Goal: Find specific page/section: Find specific page/section

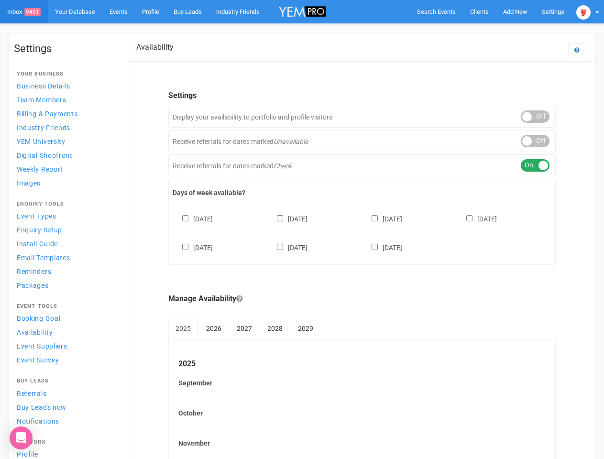
click at [302, 230] on div "[DATE] [DATE] [DATE] [DATE] [DATE] [DATE] [DATE]" at bounding box center [362, 228] width 379 height 57
click at [436, 11] on span "Search Events" at bounding box center [436, 11] width 39 height 7
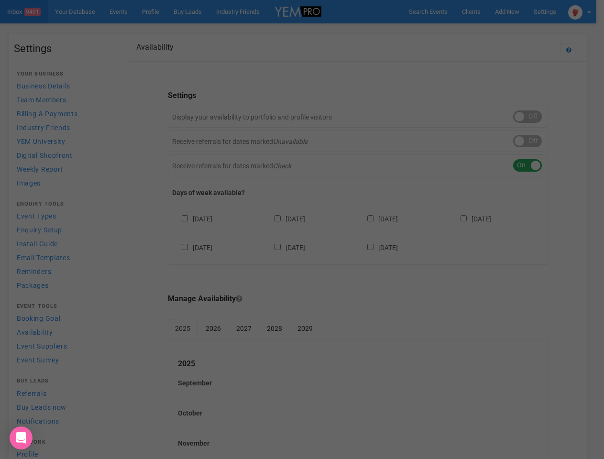
click at [0, 0] on div "Loading..." at bounding box center [0, 0] width 0 height 0
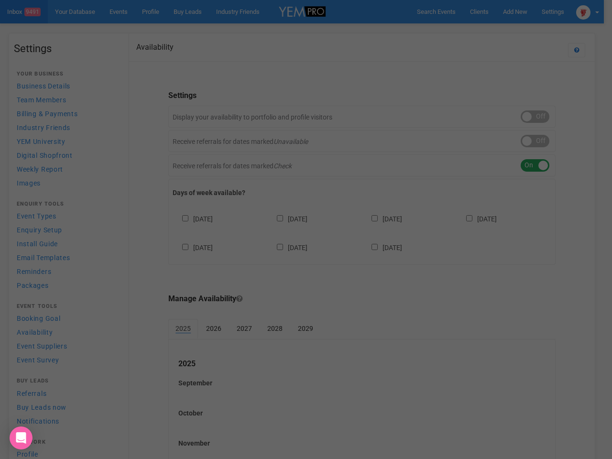
click at [493, 31] on div "Loading..." at bounding box center [306, 229] width 612 height 459
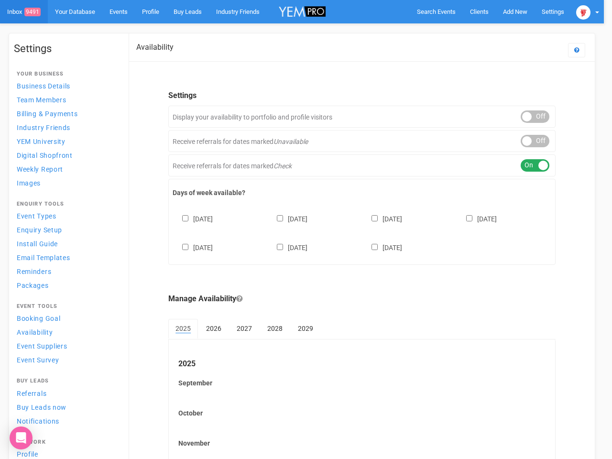
click at [588, 11] on div at bounding box center [306, 229] width 612 height 459
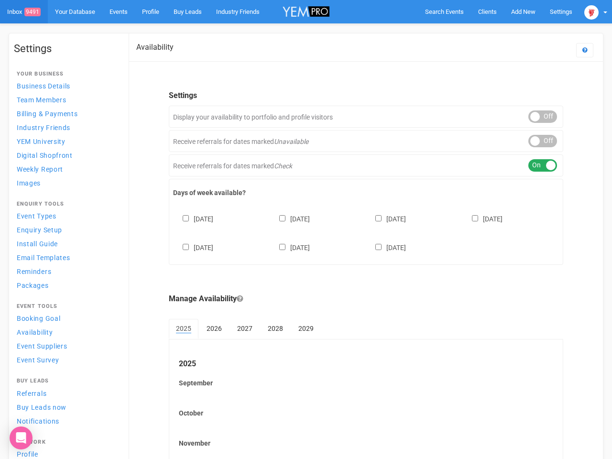
click at [535, 117] on div "ON OFF" at bounding box center [543, 117] width 29 height 12
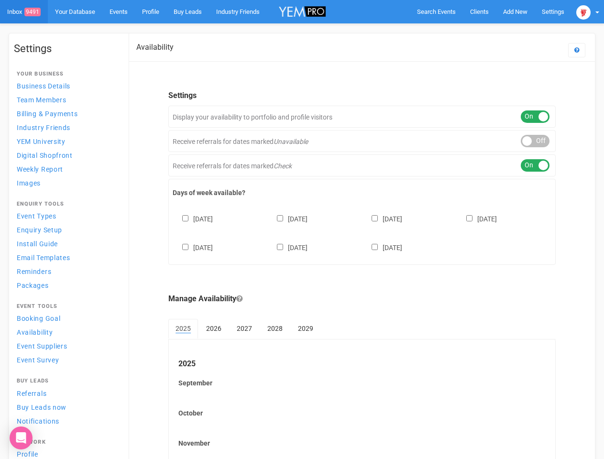
click at [535, 141] on div "ON OFF" at bounding box center [535, 141] width 29 height 12
click at [535, 166] on div "ON OFF" at bounding box center [535, 165] width 29 height 12
click at [362, 232] on div "[DATE] [DATE] [DATE] [DATE] [DATE] [DATE] [DATE]" at bounding box center [362, 228] width 379 height 57
